Goal: Book appointment/travel/reservation

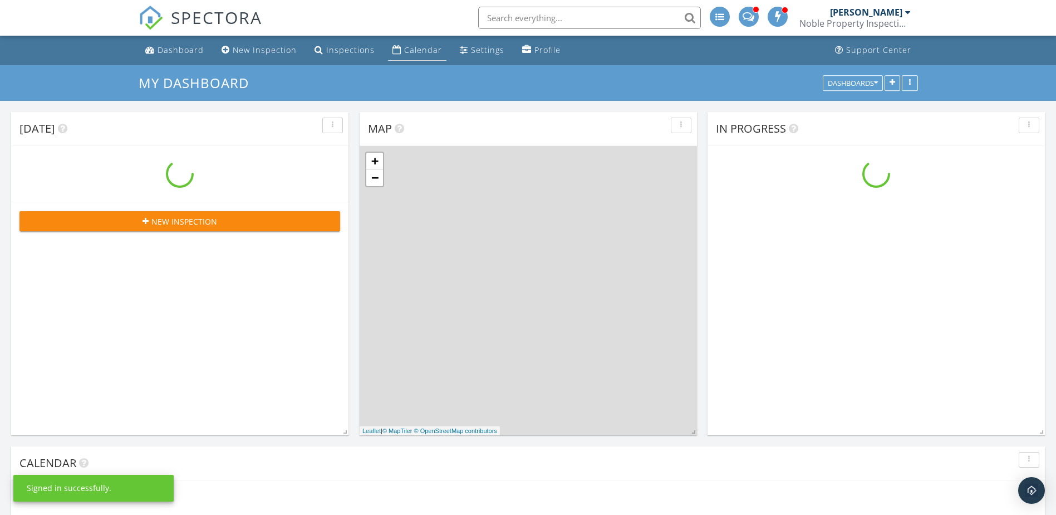
scroll to position [919, 1074]
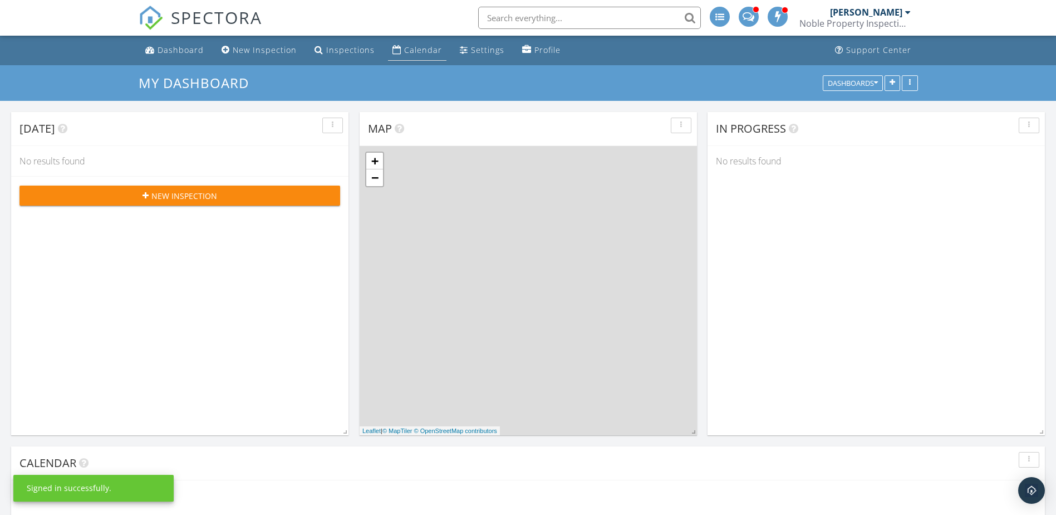
click at [405, 48] on div "Calendar" at bounding box center [423, 50] width 38 height 11
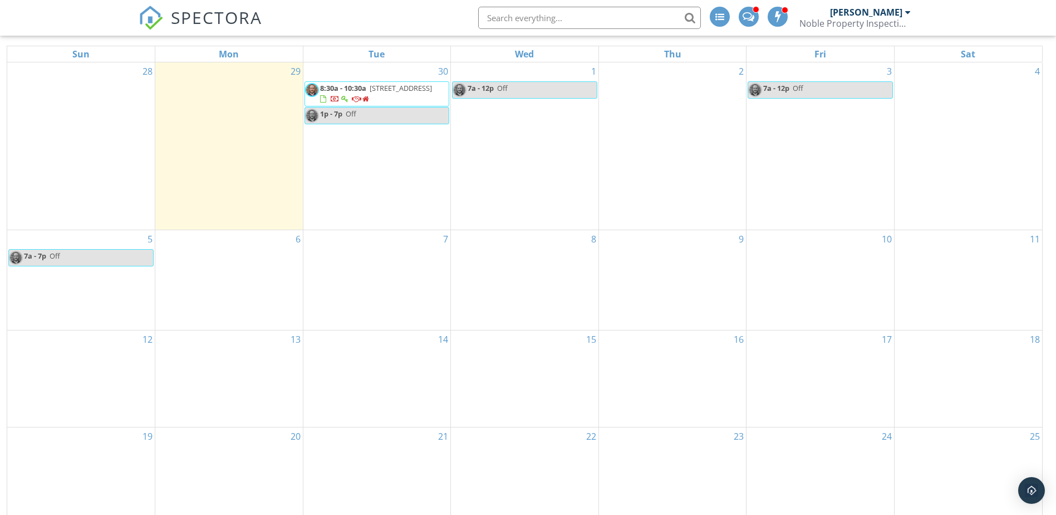
scroll to position [148, 0]
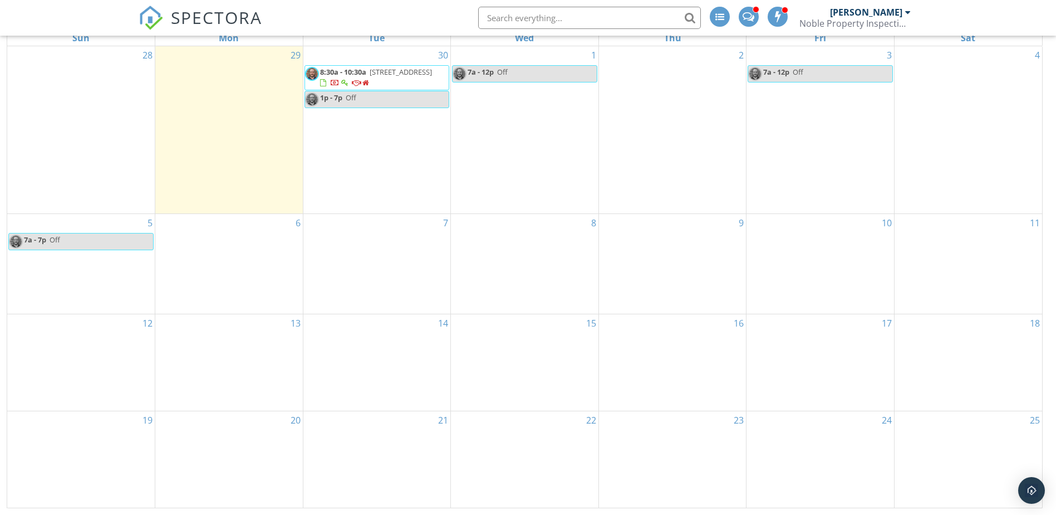
click at [529, 79] on link "7a - 12p Off" at bounding box center [524, 73] width 145 height 17
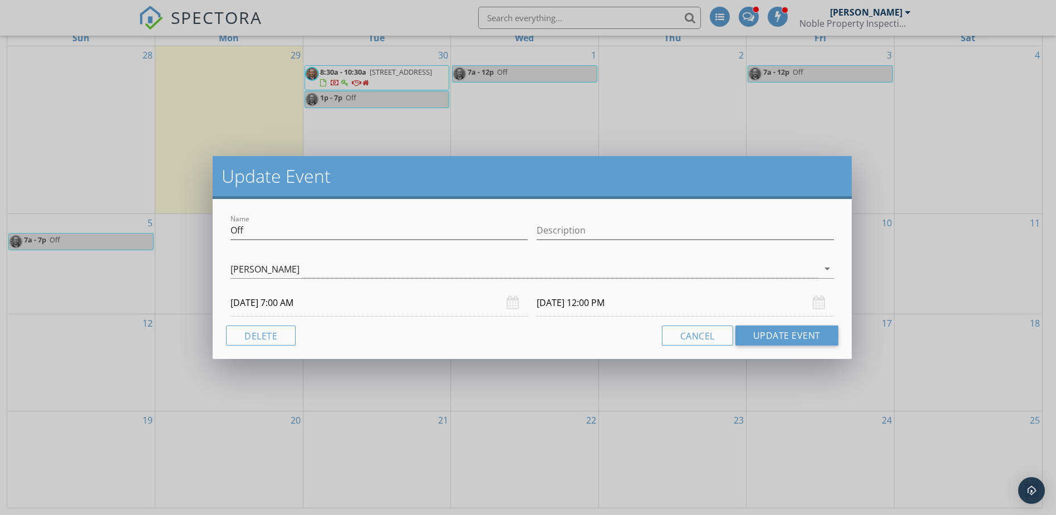
click at [286, 302] on input "[DATE] 7:00 AM" at bounding box center [379, 302] width 297 height 27
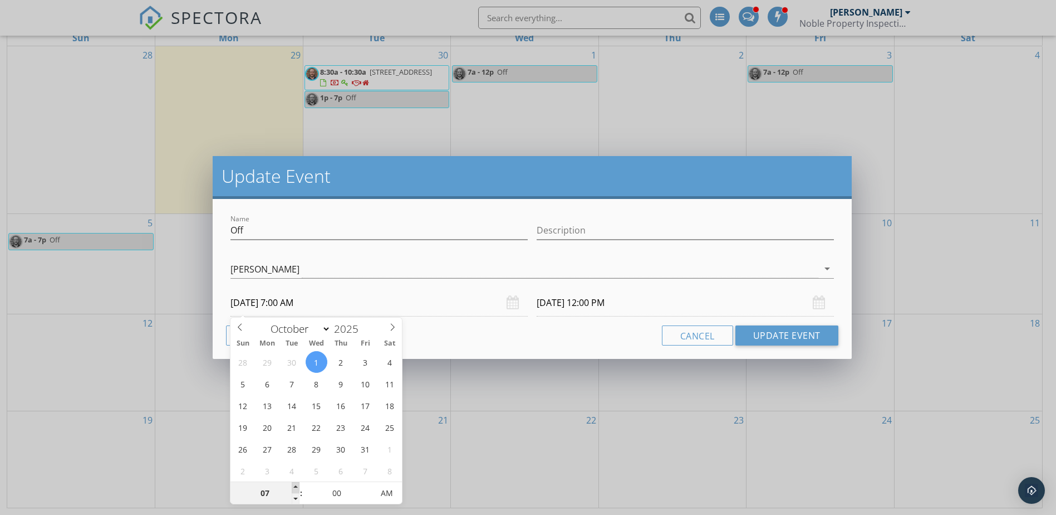
type input "08"
type input "[DATE] 8:00 AM"
click at [296, 486] on span at bounding box center [296, 487] width 8 height 11
type input "09"
type input "[DATE] 9:00 AM"
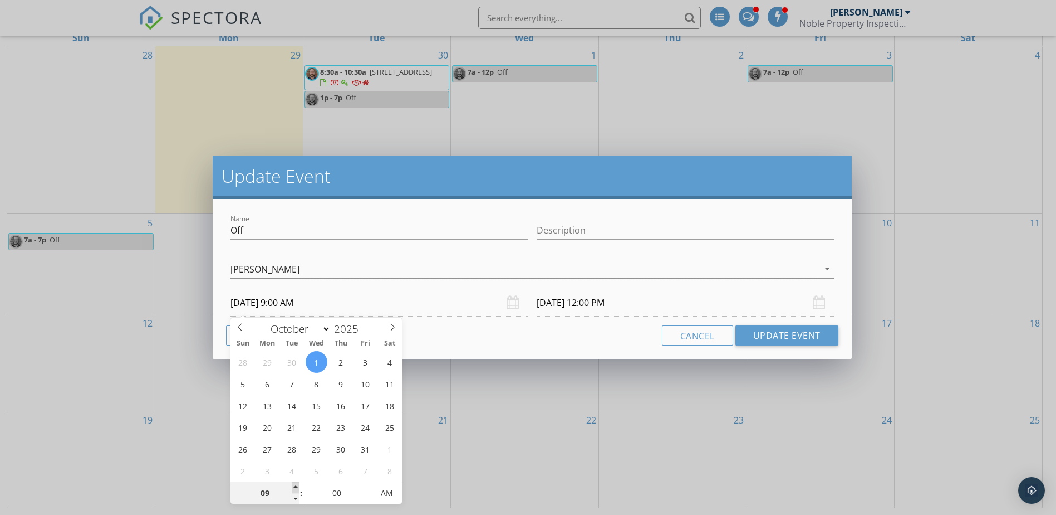
click at [296, 486] on span at bounding box center [296, 487] width 8 height 11
type input "10"
type input "[DATE] 10:00 AM"
click at [296, 486] on span at bounding box center [296, 487] width 8 height 11
type input "11"
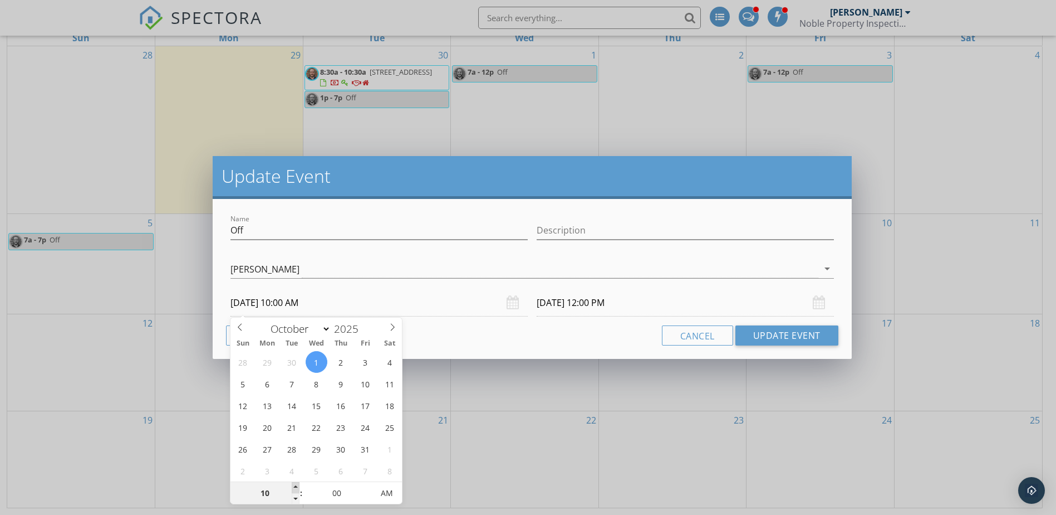
type input "10/01/2025 11:00 AM"
click at [296, 486] on span at bounding box center [296, 487] width 8 height 11
type input "10/01/2025 4:00 PM"
type input "12"
type input "10/01/2025 12:00 PM"
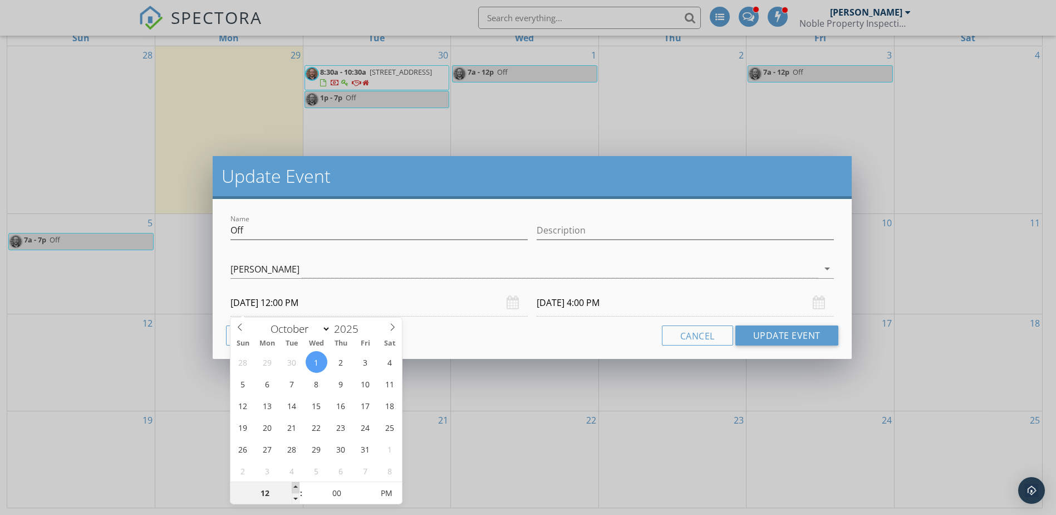
click at [296, 486] on span at bounding box center [296, 487] width 8 height 11
type input "10/01/2025 5:00 PM"
type input "01"
type input "10/01/2025 1:00 PM"
click at [296, 486] on span at bounding box center [296, 487] width 8 height 11
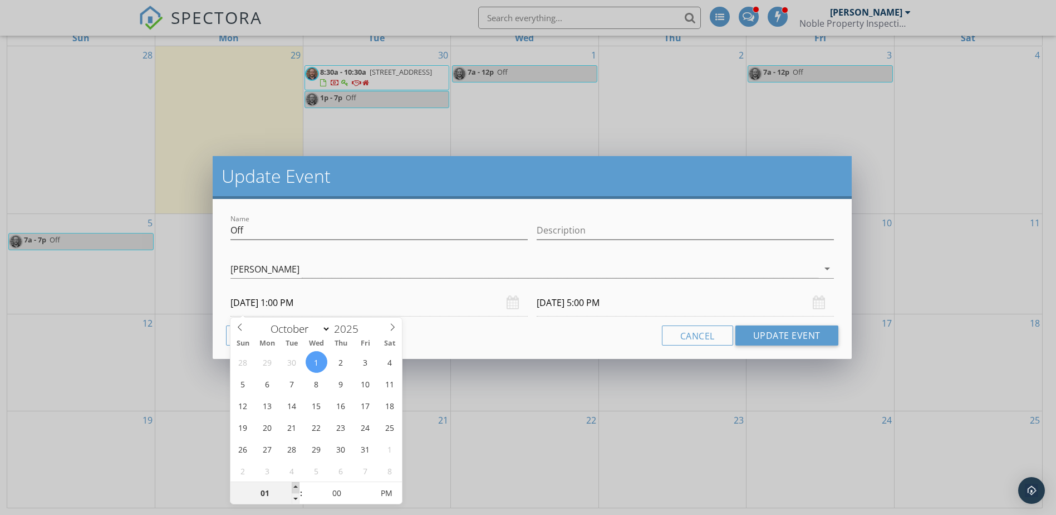
type input "06"
type input "10/01/2025 6:00 PM"
click at [589, 302] on input "10/01/2025 6:00 PM" at bounding box center [685, 302] width 297 height 27
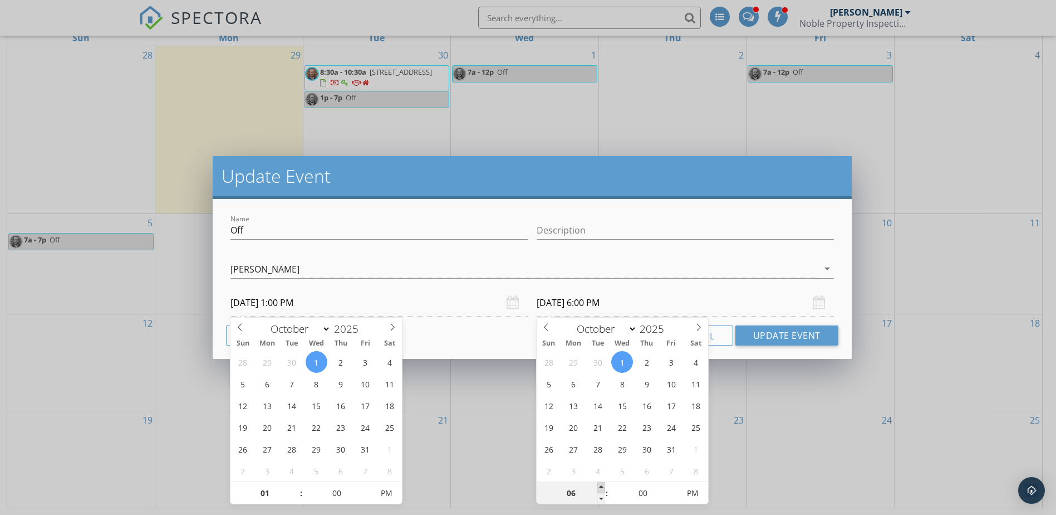
type input "07"
type input "10/01/2025 7:00 PM"
click at [600, 486] on span at bounding box center [602, 487] width 8 height 11
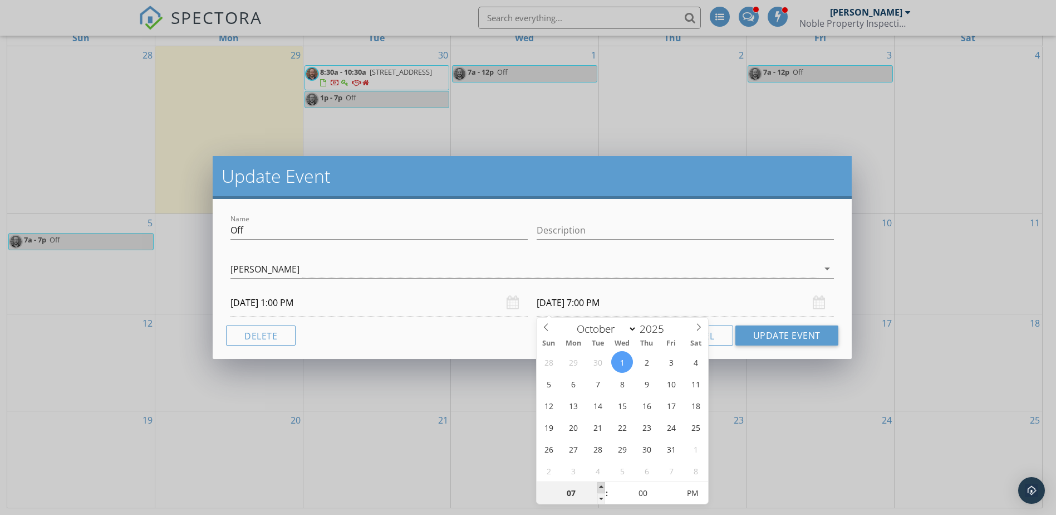
type input "08"
type input "10/01/2025 8:00 PM"
click at [600, 486] on span at bounding box center [602, 487] width 8 height 11
type input "07"
type input "10/01/2025 7:00 PM"
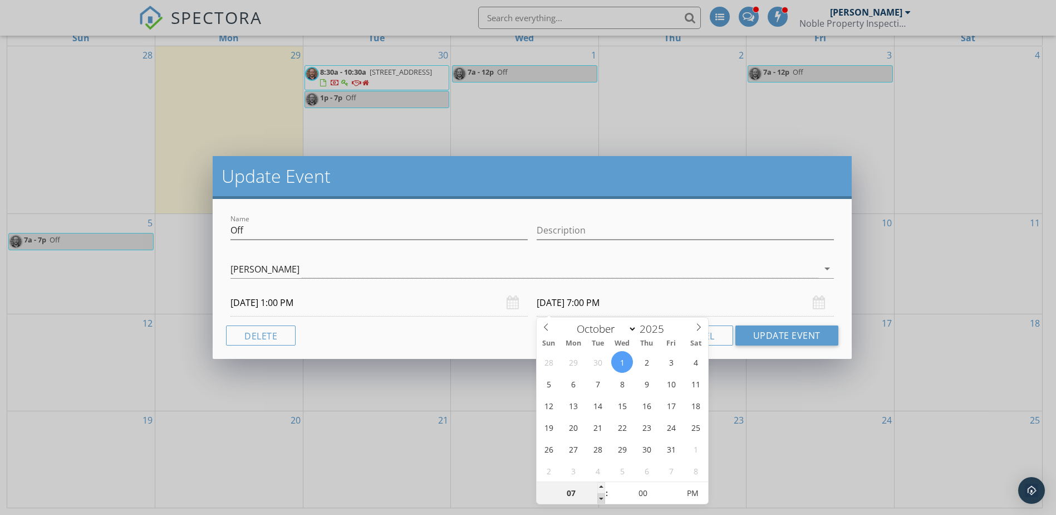
click at [601, 496] on span at bounding box center [602, 498] width 8 height 11
click at [780, 331] on button "Update Event" at bounding box center [787, 335] width 103 height 20
